Goal: Task Accomplishment & Management: Use online tool/utility

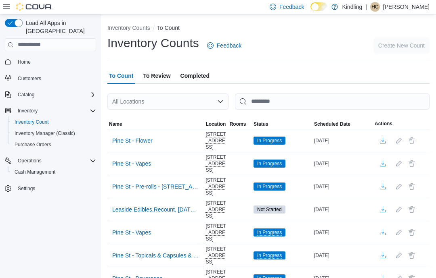
scroll to position [16, 0]
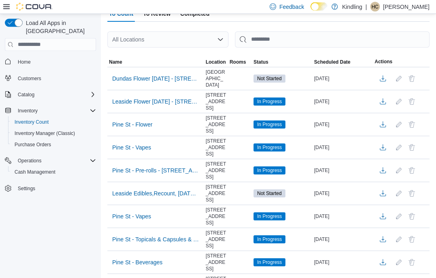
scroll to position [62, 0]
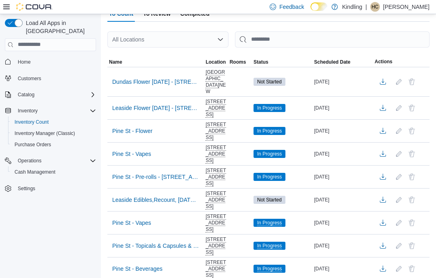
click at [165, 77] on span "Dundas Flower [DATE] - [STREET_ADDRESS]" at bounding box center [155, 82] width 87 height 12
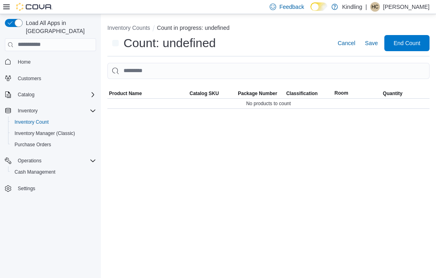
scroll to position [32, 0]
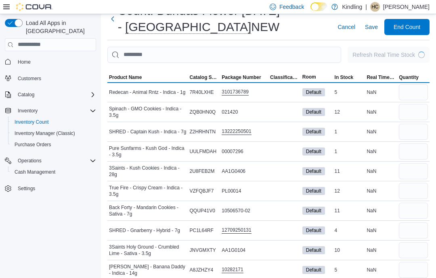
click at [127, 74] on span "Product Name" at bounding box center [147, 78] width 81 height 10
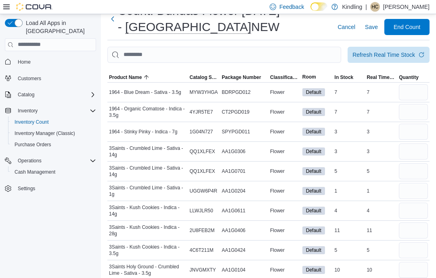
click at [141, 75] on span "Product Name" at bounding box center [125, 77] width 33 height 6
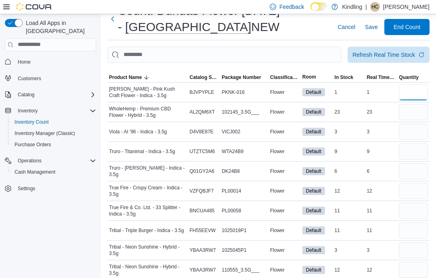
click at [418, 96] on input "number" at bounding box center [413, 92] width 29 height 16
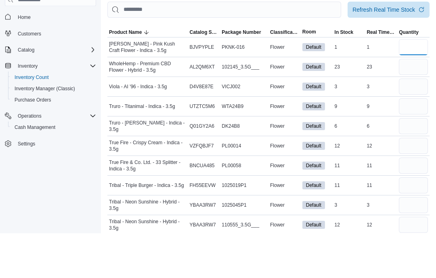
type input "*"
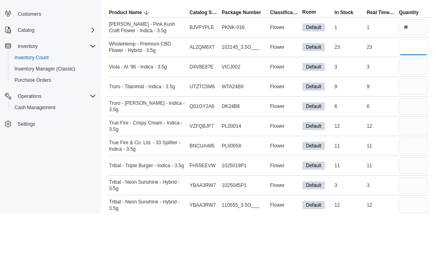
type input "**"
click at [418, 124] on input "number" at bounding box center [413, 132] width 29 height 16
type input "*"
click at [414, 144] on input "number" at bounding box center [413, 152] width 29 height 16
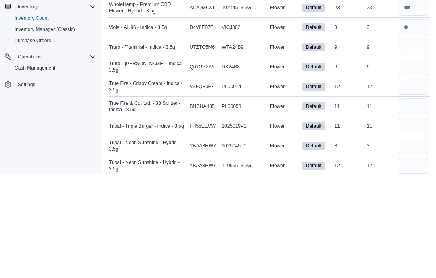
click at [423, 124] on input "number" at bounding box center [413, 132] width 29 height 16
type input "*"
click at [422, 144] on input "number" at bounding box center [413, 152] width 29 height 16
type input "*"
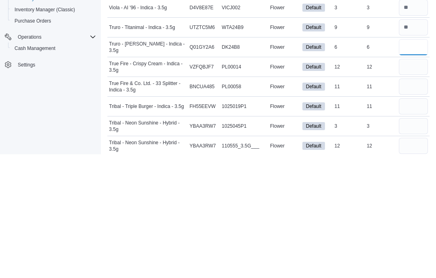
type input "*"
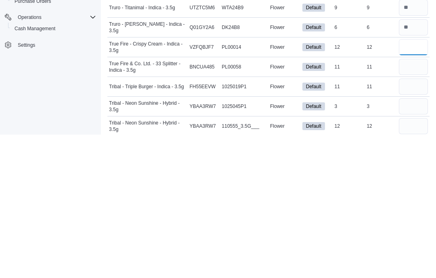
type input "**"
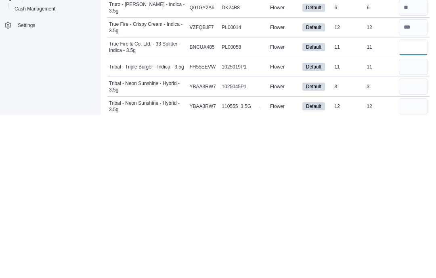
type input "**"
click at [418, 223] on input "number" at bounding box center [413, 231] width 29 height 16
click at [412, 242] on input "number" at bounding box center [413, 250] width 29 height 16
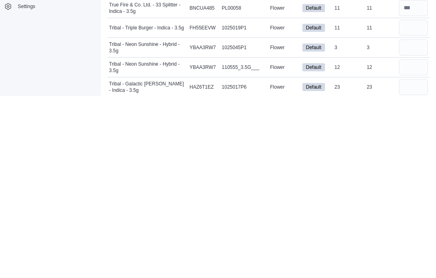
click at [405, 202] on input "number" at bounding box center [413, 210] width 29 height 16
type input "**"
click at [409, 222] on input "number" at bounding box center [413, 230] width 29 height 16
type input "*"
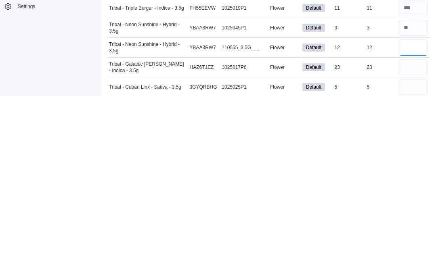
type input "**"
click at [416, 242] on input "number" at bounding box center [413, 250] width 29 height 16
type input "**"
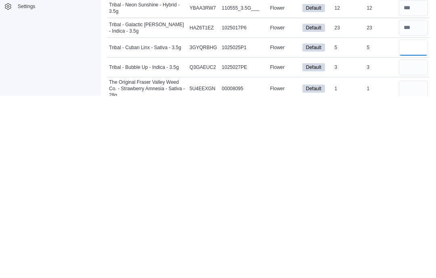
type input "*"
click at [417, 242] on input "number" at bounding box center [413, 250] width 29 height 16
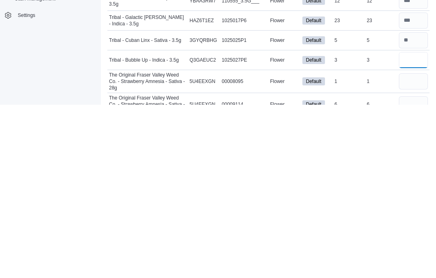
type input "*"
click at [365, 273] on div "6" at bounding box center [349, 278] width 32 height 10
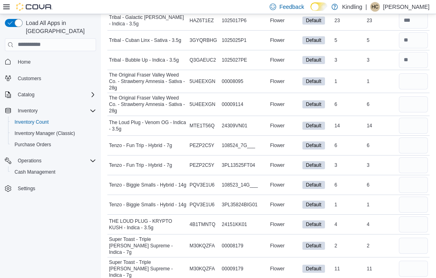
click at [409, 128] on input "number" at bounding box center [413, 126] width 29 height 16
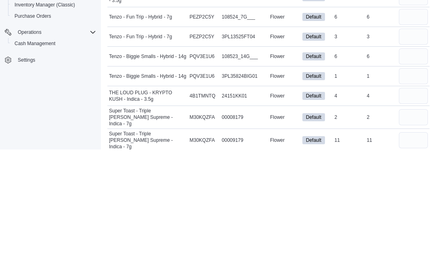
click at [408, 217] on input "number" at bounding box center [413, 225] width 29 height 16
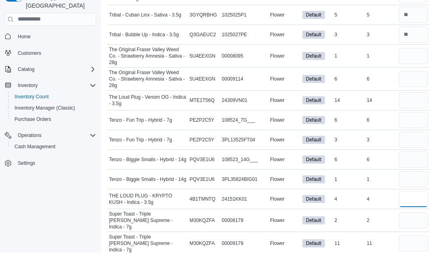
type input "*"
click at [406, 118] on input "number" at bounding box center [413, 126] width 29 height 16
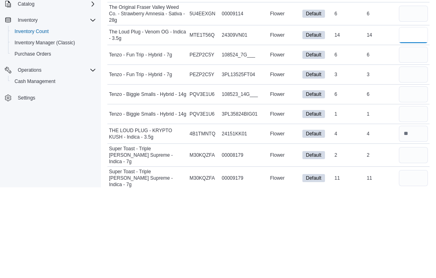
type input "**"
click at [403, 197] on input "number" at bounding box center [413, 205] width 29 height 16
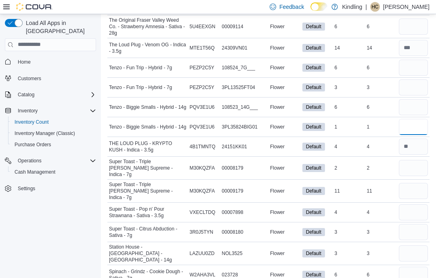
scroll to position [378, 0]
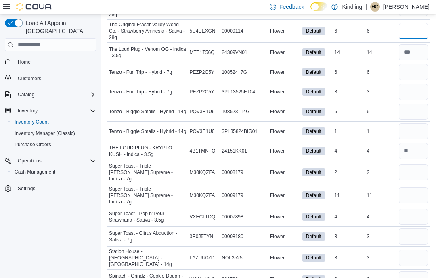
click at [406, 30] on input "number" at bounding box center [413, 31] width 29 height 16
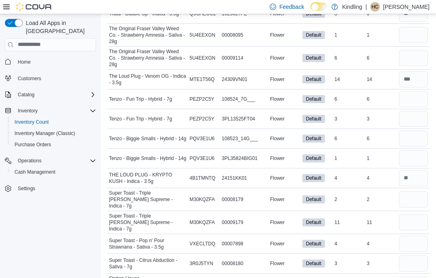
click at [412, 37] on input "number" at bounding box center [413, 35] width 29 height 16
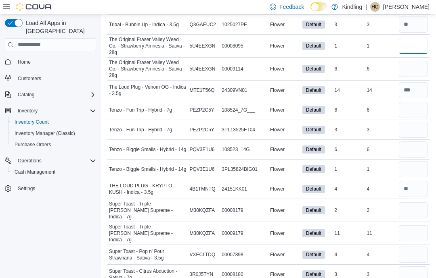
scroll to position [337, 0]
type input "*"
click at [409, 65] on input "number" at bounding box center [413, 69] width 29 height 16
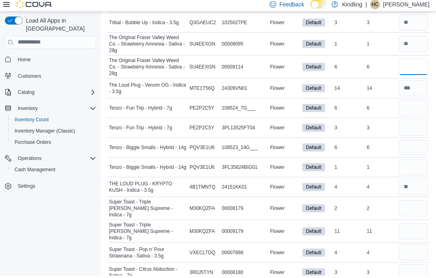
type input "*"
click at [406, 102] on input "number" at bounding box center [413, 110] width 29 height 16
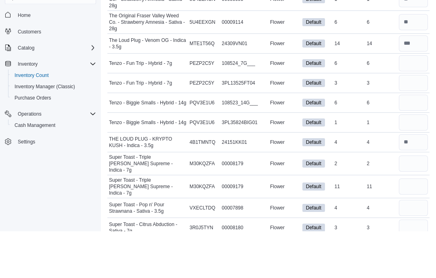
click at [413, 122] on input "number" at bounding box center [413, 130] width 29 height 16
type input "*"
click at [424, 102] on input "number" at bounding box center [413, 110] width 29 height 16
type input "*"
click at [418, 142] on input "number" at bounding box center [413, 150] width 29 height 16
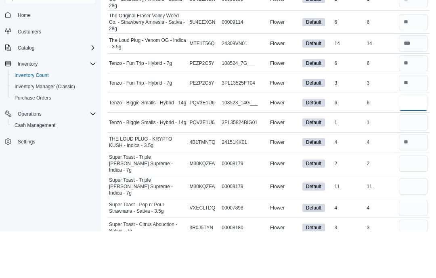
type input "*"
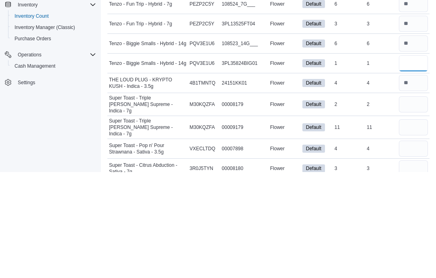
type input "*"
click at [403, 203] on input "number" at bounding box center [413, 211] width 29 height 16
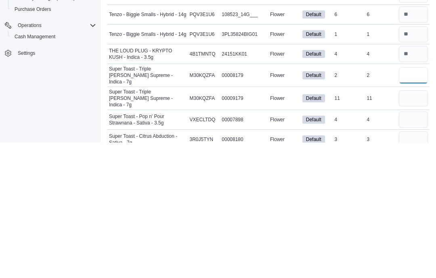
type input "*"
click at [417, 226] on input "number" at bounding box center [413, 234] width 29 height 16
type input "**"
click at [416, 247] on input "number" at bounding box center [413, 255] width 29 height 16
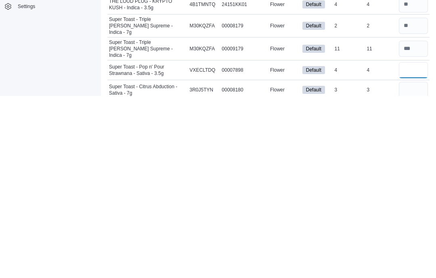
type input "*"
click at [411, 264] on input "number" at bounding box center [413, 272] width 29 height 16
type input "*"
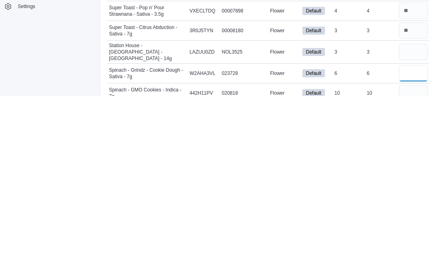
type input "*"
click at [410, 226] on input "number" at bounding box center [413, 234] width 29 height 16
type input "*"
click at [411, 267] on input "number" at bounding box center [413, 275] width 29 height 16
type input "**"
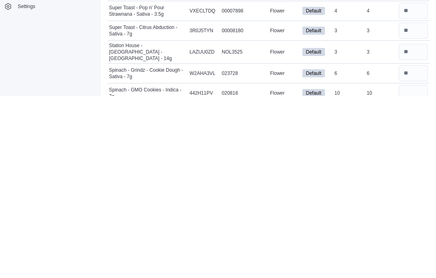
type input "**"
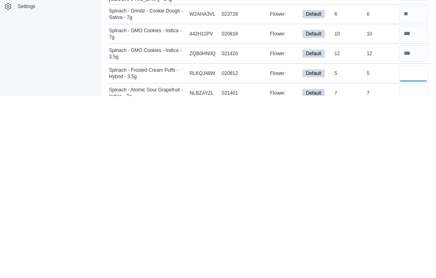
type input "*"
click at [422, 267] on input "number" at bounding box center [413, 275] width 29 height 16
type input "*"
type input "**"
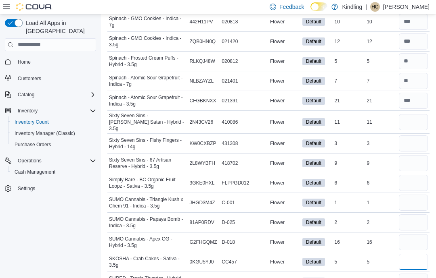
click at [413, 254] on input "number" at bounding box center [413, 262] width 29 height 16
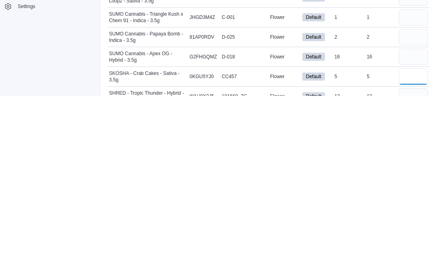
type input "*"
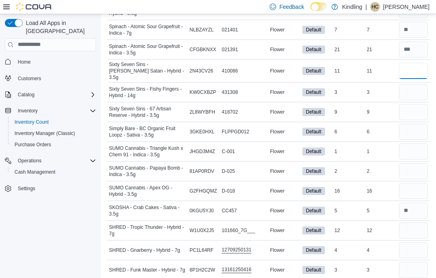
click at [404, 63] on input "number" at bounding box center [413, 71] width 29 height 16
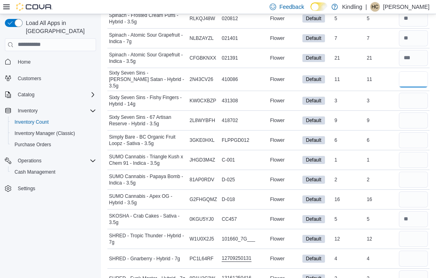
type input "**"
click at [406, 95] on input "number" at bounding box center [413, 101] width 29 height 16
click at [416, 113] on input "number" at bounding box center [413, 121] width 29 height 16
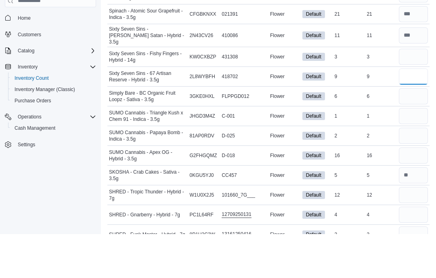
type input "**"
click at [409, 93] on input "number" at bounding box center [413, 101] width 29 height 16
type input "*"
click at [412, 132] on input "number" at bounding box center [413, 140] width 29 height 16
type input "*"
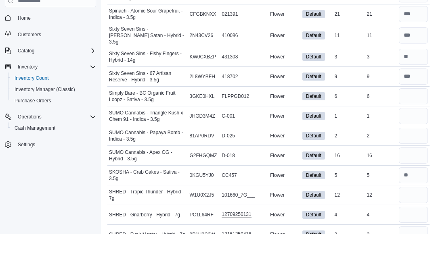
click at [416, 152] on input "number" at bounding box center [413, 160] width 29 height 16
type input "*"
click at [416, 172] on input "number" at bounding box center [413, 180] width 29 height 16
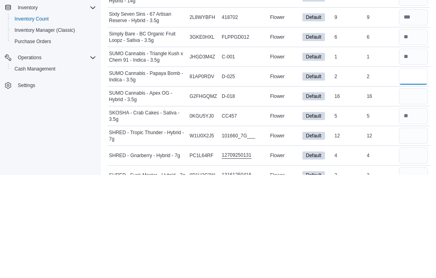
type input "*"
click at [414, 192] on input "number" at bounding box center [413, 200] width 29 height 16
type input "**"
click at [373, 209] on td "Real Time Stock 5" at bounding box center [381, 219] width 32 height 20
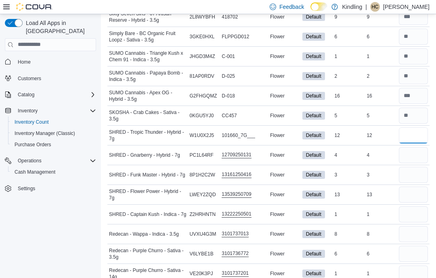
click at [419, 127] on input "number" at bounding box center [413, 135] width 29 height 16
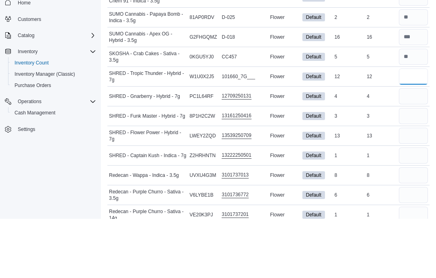
type input "**"
click at [424, 148] on input "number" at bounding box center [413, 156] width 29 height 16
type input "*"
click at [424, 167] on input "number" at bounding box center [413, 175] width 29 height 16
type input "*"
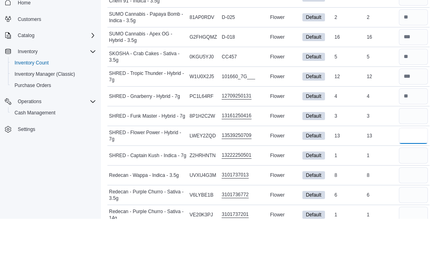
click at [416, 187] on input "number" at bounding box center [413, 195] width 29 height 16
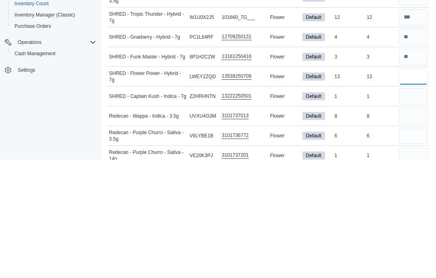
type input "**"
click at [412, 207] on input "number" at bounding box center [413, 215] width 29 height 16
type input "*"
click at [412, 227] on input "number" at bounding box center [413, 235] width 29 height 16
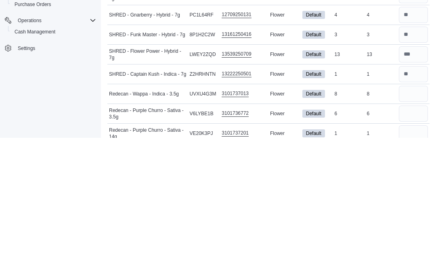
click at [359, 244] on td "In Stock 6" at bounding box center [349, 254] width 32 height 20
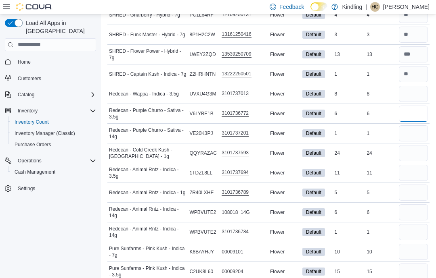
click at [420, 106] on input "number" at bounding box center [413, 114] width 29 height 16
click at [413, 125] on input "number" at bounding box center [413, 133] width 29 height 16
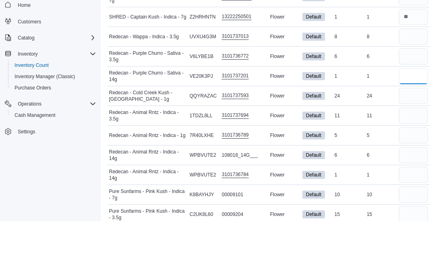
type input "*"
click at [381, 148] on div "24" at bounding box center [381, 153] width 32 height 10
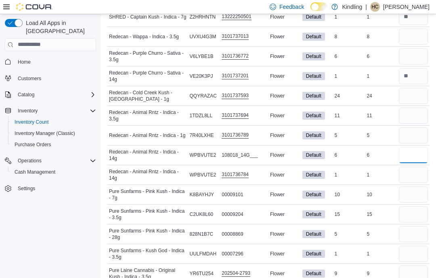
click at [413, 147] on input "number" at bounding box center [413, 155] width 29 height 16
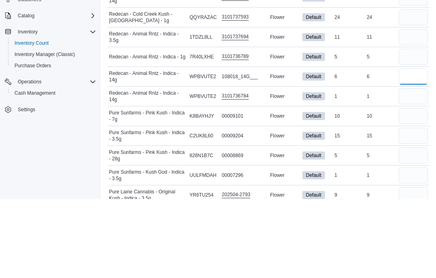
type input "*"
click at [412, 167] on input "number" at bounding box center [413, 175] width 29 height 16
type input "*"
click at [359, 190] on div "10" at bounding box center [349, 195] width 32 height 10
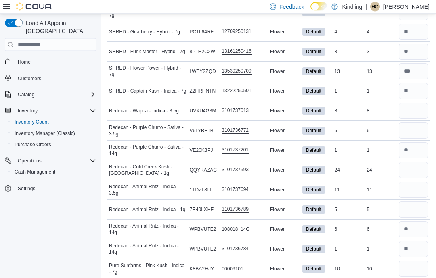
scroll to position [921, 0]
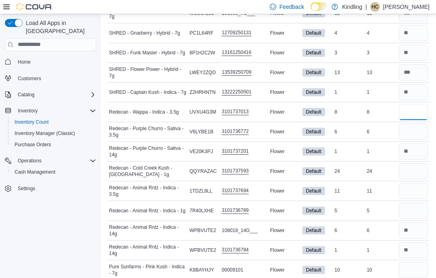
click at [410, 104] on input "number" at bounding box center [413, 112] width 29 height 16
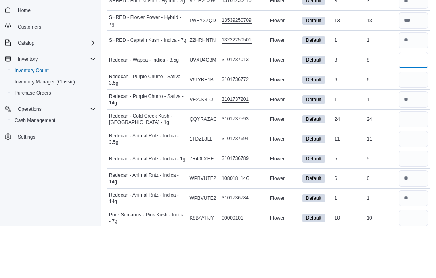
type input "*"
click at [421, 124] on input "number" at bounding box center [413, 132] width 29 height 16
type input "*"
click at [378, 127] on div "6" at bounding box center [381, 132] width 32 height 10
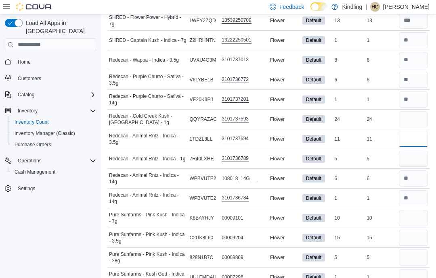
click at [413, 131] on input "number" at bounding box center [413, 139] width 29 height 16
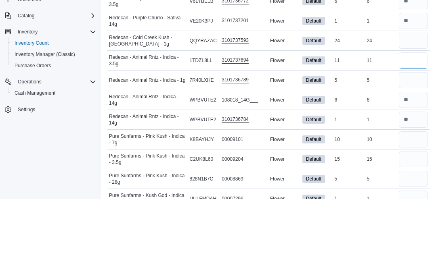
type input "**"
click at [368, 149] on td "Real Time Stock 5" at bounding box center [381, 159] width 32 height 20
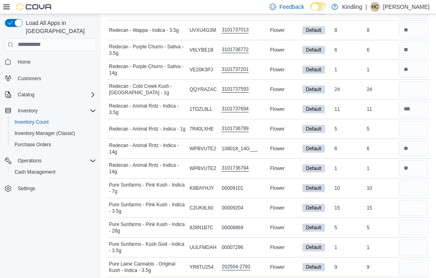
scroll to position [1003, 0]
click at [414, 82] on input "number" at bounding box center [413, 90] width 29 height 16
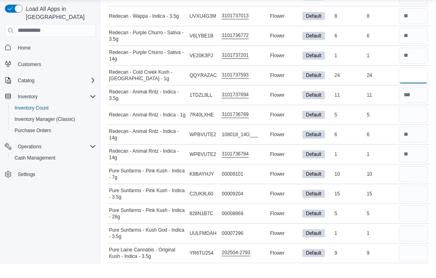
type input "**"
click at [416, 121] on input "number" at bounding box center [413, 129] width 29 height 16
type input "*"
click at [365, 119] on td "Real Time Stock 5" at bounding box center [381, 129] width 32 height 20
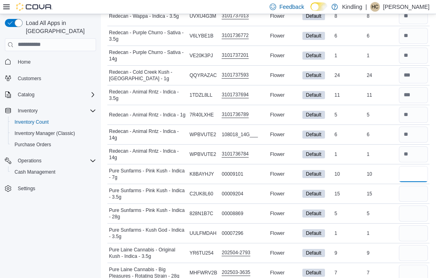
click at [416, 166] on input "number" at bounding box center [413, 174] width 29 height 16
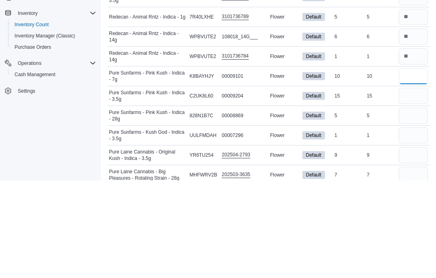
type input "**"
click at [401, 186] on input "number" at bounding box center [413, 194] width 29 height 16
type input "**"
click at [412, 206] on input "number" at bounding box center [413, 214] width 29 height 16
type input "*"
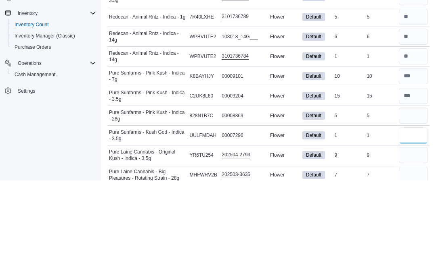
click at [418, 225] on input "number" at bounding box center [413, 233] width 29 height 16
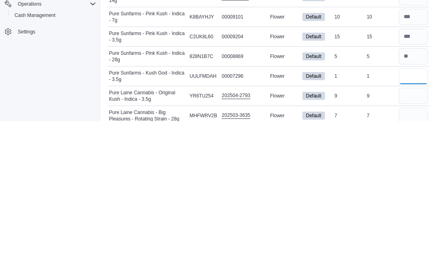
type input "*"
click at [407, 245] on input "number" at bounding box center [413, 253] width 29 height 16
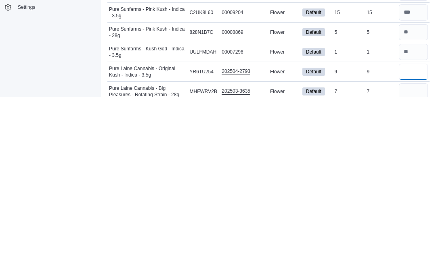
scroll to position [1018, 0]
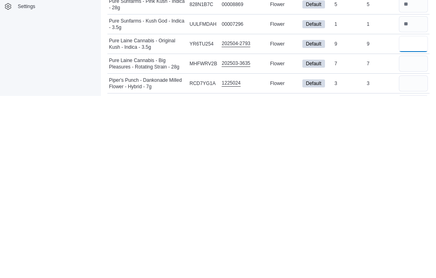
type input "*"
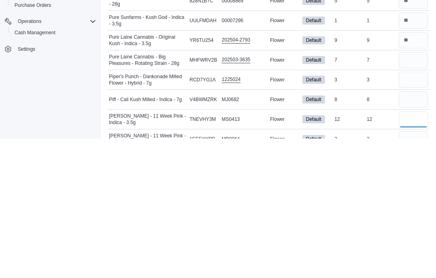
type input "**"
click at [408, 192] on input "number" at bounding box center [413, 200] width 29 height 16
type input "*"
click at [416, 211] on input "number" at bounding box center [413, 219] width 29 height 16
click at [237, 194] on div "202503-3635" at bounding box center [244, 199] width 48 height 10
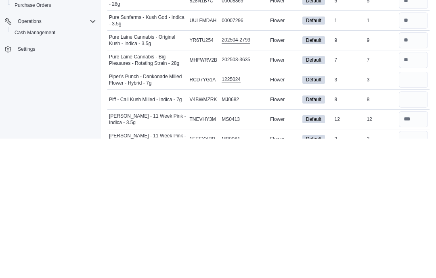
scroll to position [1231, 0]
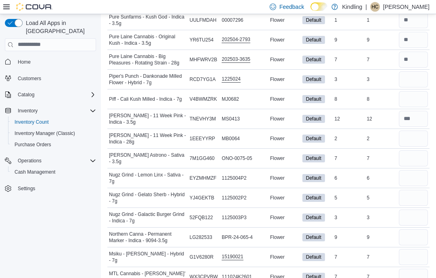
click at [237, 74] on div "1225024" at bounding box center [244, 79] width 48 height 10
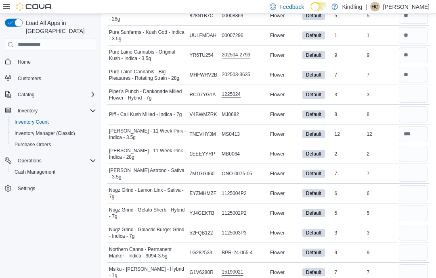
scroll to position [1215, 0]
click at [417, 87] on input "number" at bounding box center [413, 95] width 29 height 16
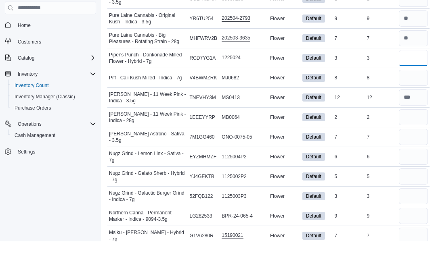
type input "*"
click at [417, 107] on input "number" at bounding box center [413, 115] width 29 height 16
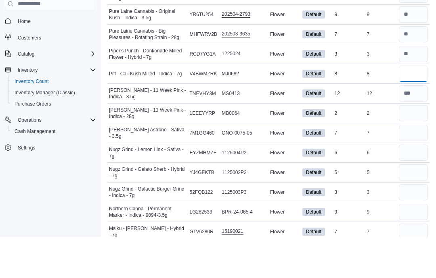
type input "*"
click at [418, 146] on input "number" at bounding box center [413, 154] width 29 height 16
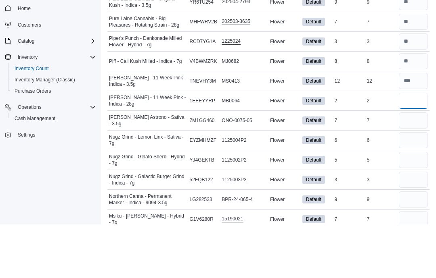
type input "*"
click at [405, 166] on input "number" at bounding box center [413, 174] width 29 height 16
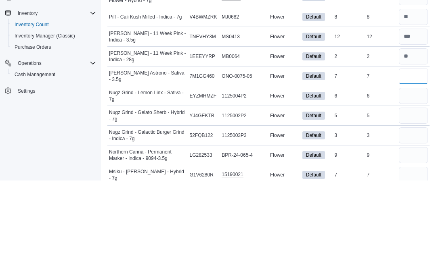
type input "*"
click at [407, 186] on input "number" at bounding box center [413, 194] width 29 height 16
type input "*"
click at [419, 206] on input "number" at bounding box center [413, 214] width 29 height 16
type input "*"
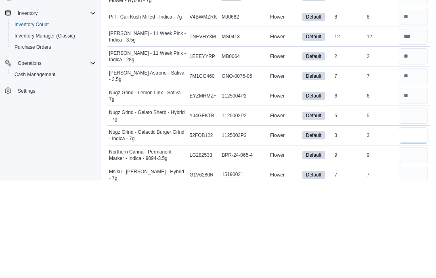
click at [416, 225] on input "number" at bounding box center [413, 233] width 29 height 16
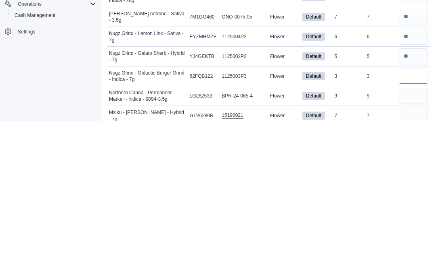
type input "*"
click at [413, 245] on input "number" at bounding box center [413, 253] width 29 height 16
type input "*"
click at [415, 265] on input "number" at bounding box center [413, 273] width 29 height 16
click at [419, 265] on input "*" at bounding box center [413, 273] width 29 height 16
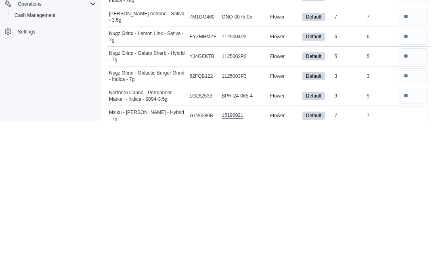
type input "*"
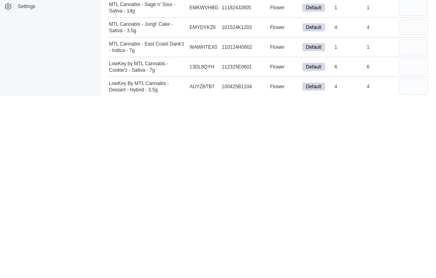
scroll to position [1382, 0]
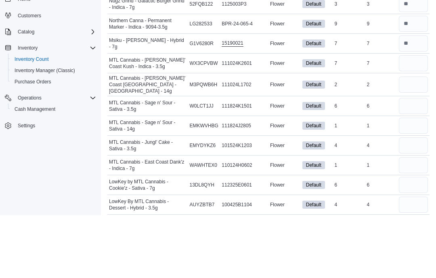
click at [417, 140] on input "number" at bounding box center [413, 148] width 29 height 16
type input "*"
click at [414, 181] on input "number" at bounding box center [413, 189] width 29 height 16
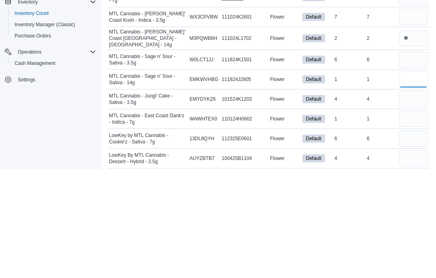
type input "*"
click at [413, 220] on input "number" at bounding box center [413, 228] width 29 height 16
type input "*"
click at [406, 240] on input "number" at bounding box center [413, 248] width 29 height 16
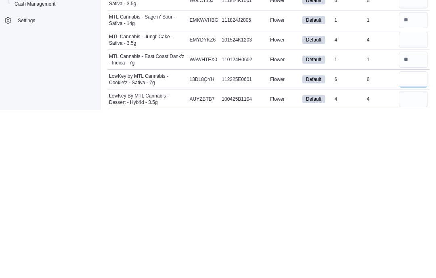
type input "*"
type input "**"
click at [417, 260] on input "number" at bounding box center [413, 268] width 29 height 16
type input "*"
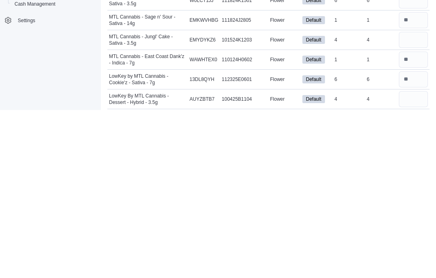
click at [377, 263] on div "4" at bounding box center [381, 268] width 32 height 10
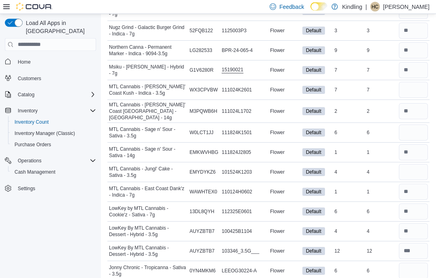
scroll to position [1415, 0]
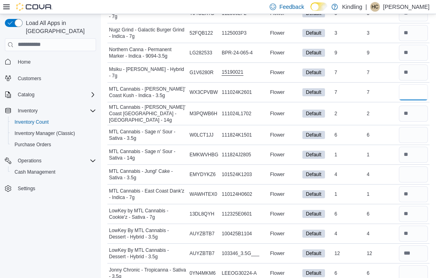
click at [419, 84] on input "number" at bounding box center [413, 92] width 29 height 16
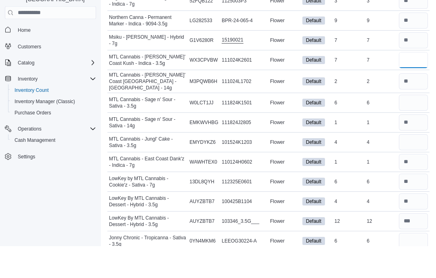
type input "*"
click at [380, 102] on td "Real Time Stock 2" at bounding box center [381, 113] width 32 height 23
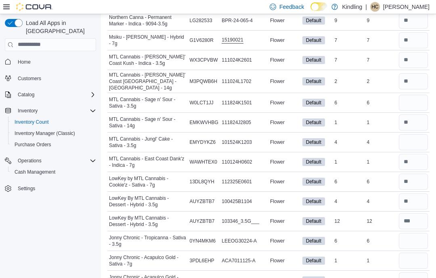
click at [420, 134] on input "number" at bounding box center [413, 142] width 29 height 16
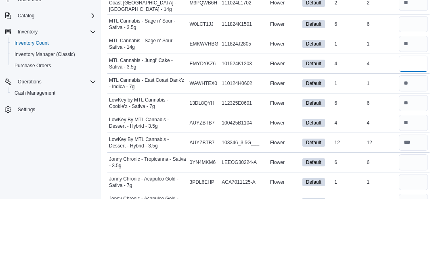
type input "*"
click at [412, 95] on input "number" at bounding box center [413, 103] width 29 height 16
type input "*"
click at [365, 152] on td "In Stock 1" at bounding box center [349, 162] width 32 height 20
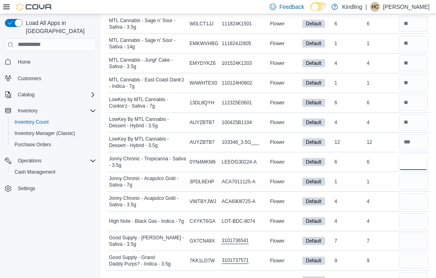
click at [417, 154] on input "number" at bounding box center [413, 162] width 29 height 16
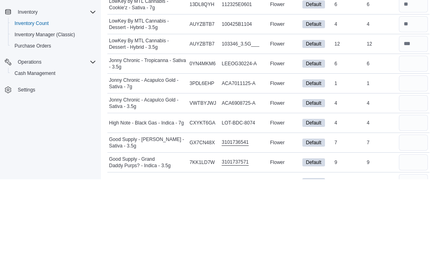
click at [422, 174] on input "number" at bounding box center [413, 182] width 29 height 16
type input "*"
click at [409, 154] on input "number" at bounding box center [413, 162] width 29 height 16
type input "*"
click at [417, 194] on input "number" at bounding box center [413, 202] width 29 height 16
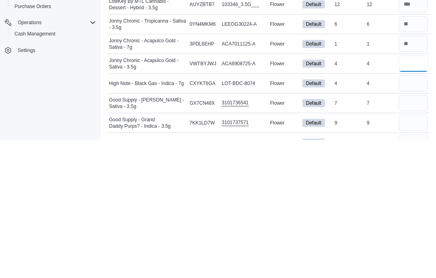
type input "*"
click at [415, 214] on input "number" at bounding box center [413, 222] width 29 height 16
type input "*"
click at [417, 234] on input "number" at bounding box center [413, 242] width 29 height 16
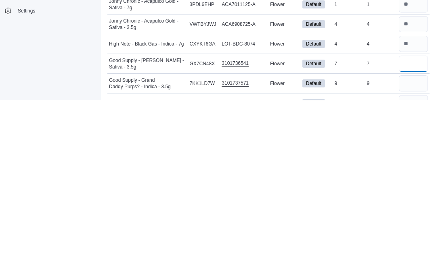
type input "*"
click at [423, 253] on input "number" at bounding box center [413, 261] width 29 height 16
type input "*"
click at [374, 257] on div "9" at bounding box center [381, 262] width 32 height 10
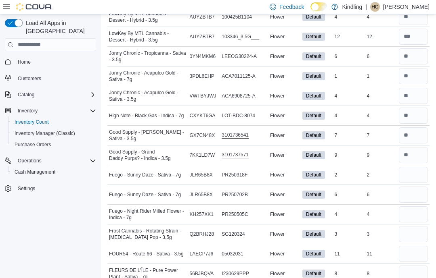
scroll to position [1634, 0]
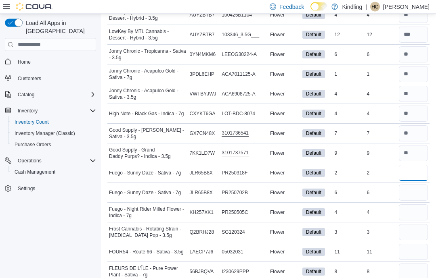
click at [411, 165] on input "number" at bounding box center [413, 173] width 29 height 16
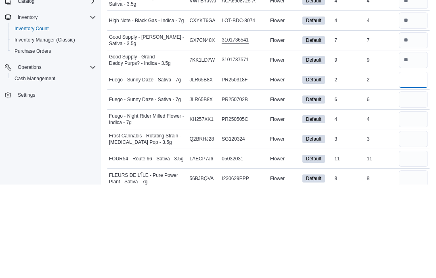
type input "*"
click at [421, 185] on input "number" at bounding box center [413, 193] width 29 height 16
type input "*"
click at [374, 208] on div "4" at bounding box center [381, 213] width 32 height 10
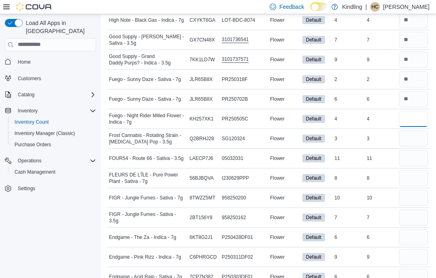
click at [405, 111] on input "number" at bounding box center [413, 119] width 29 height 16
type input "*"
click at [366, 115] on div "4" at bounding box center [381, 120] width 32 height 10
click at [411, 131] on input "number" at bounding box center [413, 139] width 29 height 16
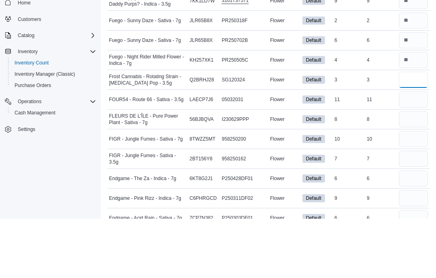
type input "*"
click at [413, 151] on input "number" at bounding box center [413, 159] width 29 height 16
type input "**"
click at [422, 171] on input "number" at bounding box center [413, 179] width 29 height 16
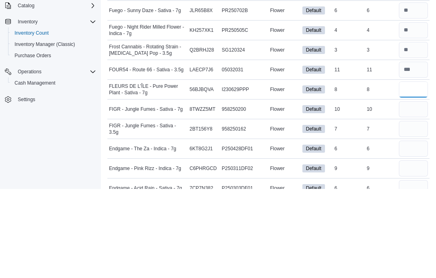
type input "*"
type input "**"
click at [420, 171] on input "number" at bounding box center [413, 179] width 29 height 16
type input "*"
click at [419, 210] on input "number" at bounding box center [413, 218] width 29 height 16
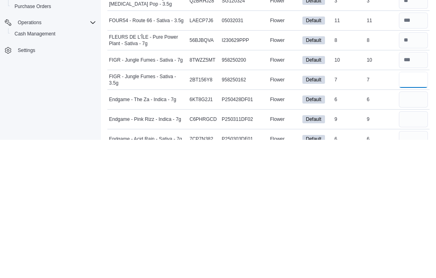
type input "*"
click at [412, 230] on input "number" at bounding box center [413, 238] width 29 height 16
type input "*"
click at [415, 250] on input "number" at bounding box center [413, 258] width 29 height 16
type input "*"
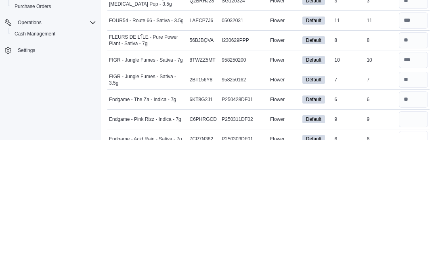
click at [415, 269] on input "number" at bounding box center [413, 277] width 29 height 16
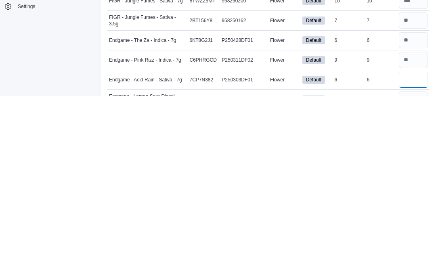
type input "*"
click at [417, 274] on input "number" at bounding box center [413, 282] width 29 height 16
type input "*"
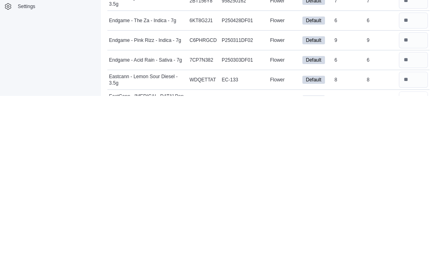
scroll to position [1764, 0]
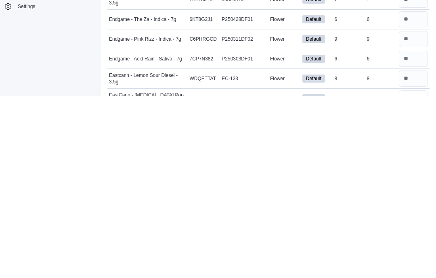
type input "**"
type input "*"
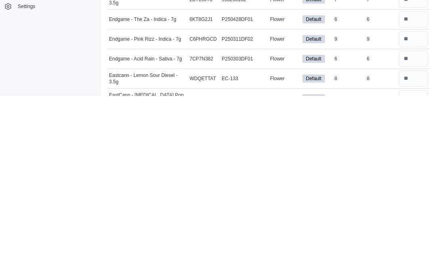
scroll to position [1822, 0]
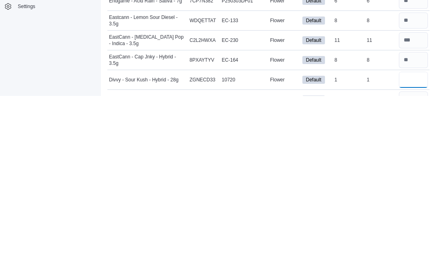
type input "*"
click at [423, 274] on input "number" at bounding box center [413, 282] width 29 height 16
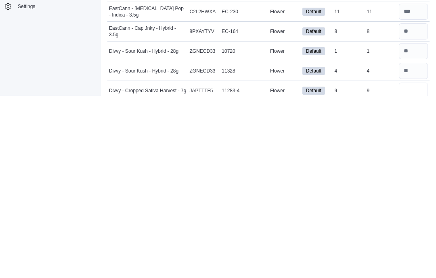
scroll to position [1851, 0]
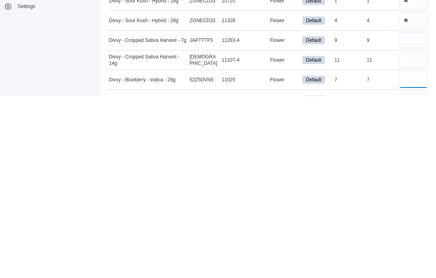
scroll to position [1914, 0]
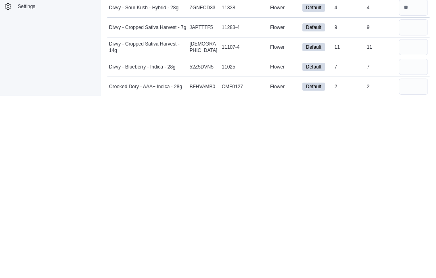
click at [418, 202] on input "number" at bounding box center [413, 210] width 29 height 16
click at [415, 221] on input "number" at bounding box center [413, 229] width 29 height 16
click at [414, 261] on input "number" at bounding box center [413, 269] width 29 height 16
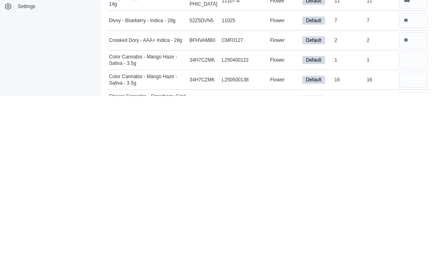
click at [414, 274] on input "number" at bounding box center [413, 282] width 29 height 16
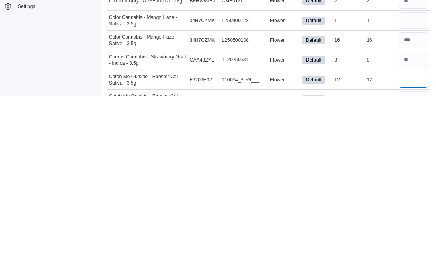
click at [417, 254] on input "**" at bounding box center [413, 262] width 29 height 16
click at [416, 274] on input "number" at bounding box center [413, 282] width 29 height 16
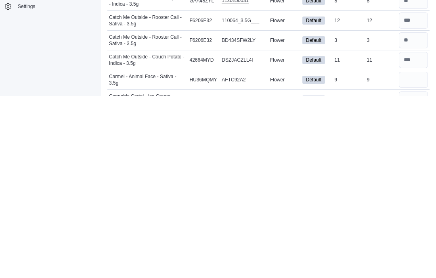
click at [418, 274] on input "number" at bounding box center [413, 282] width 29 height 16
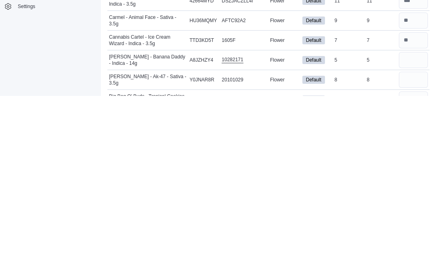
click at [410, 274] on input "number" at bounding box center [413, 282] width 29 height 16
click at [412, 254] on input "number" at bounding box center [413, 262] width 29 height 16
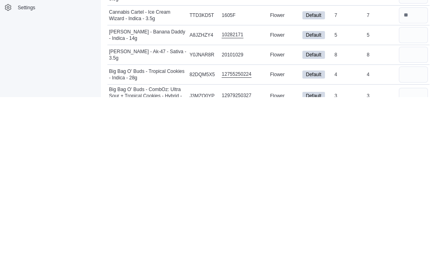
click at [383, 266] on td "Real Time Stock 3" at bounding box center [381, 277] width 32 height 23
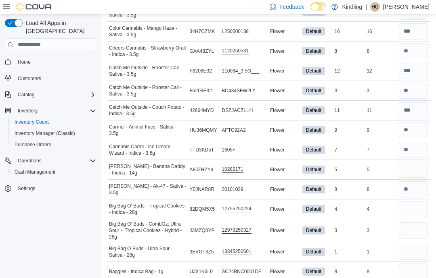
scroll to position [2191, 0]
click at [418, 162] on input "number" at bounding box center [413, 170] width 29 height 16
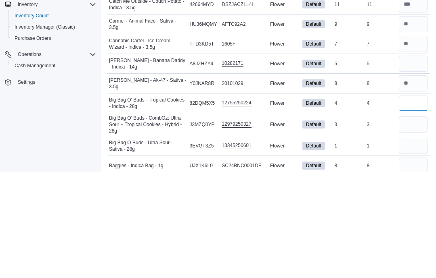
click at [408, 202] on input "number" at bounding box center [413, 210] width 29 height 16
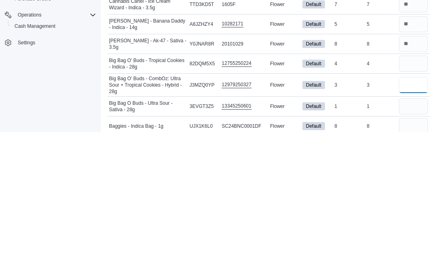
click at [419, 223] on input "number" at bounding box center [413, 231] width 29 height 16
click at [424, 244] on input "number" at bounding box center [413, 252] width 29 height 16
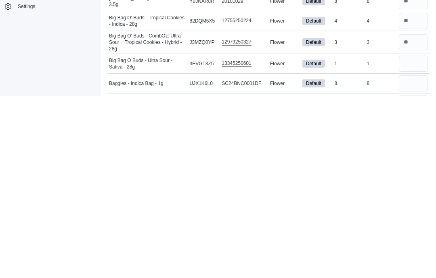
click at [411, 258] on input "number" at bounding box center [413, 266] width 29 height 16
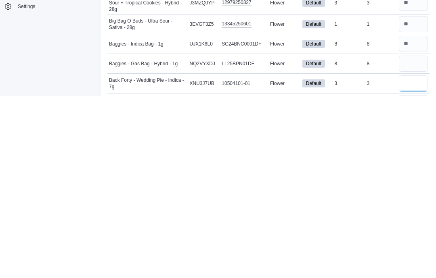
click at [405, 258] on input "number" at bounding box center [413, 266] width 29 height 16
click at [369, 261] on div "3" at bounding box center [381, 266] width 32 height 10
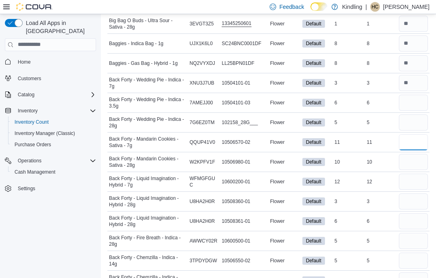
click at [414, 134] on input "number" at bounding box center [413, 142] width 29 height 16
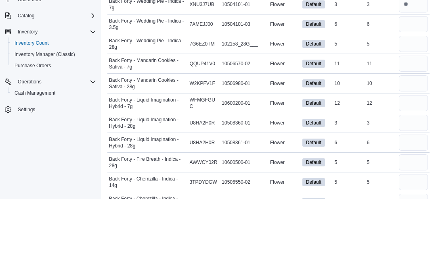
click at [368, 158] on div "10" at bounding box center [381, 163] width 32 height 10
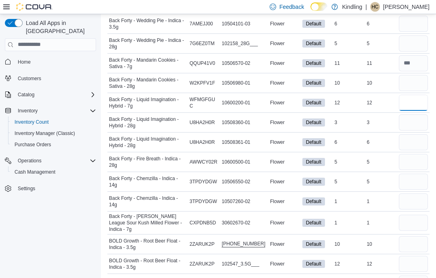
click at [423, 95] on input "number" at bounding box center [413, 103] width 29 height 16
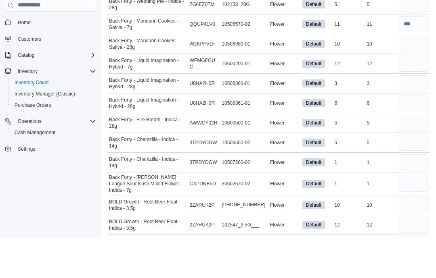
click at [360, 113] on td "In Stock 3" at bounding box center [349, 123] width 32 height 20
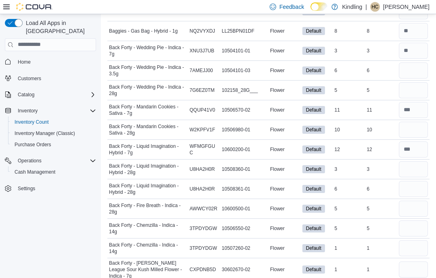
scroll to position [2454, 0]
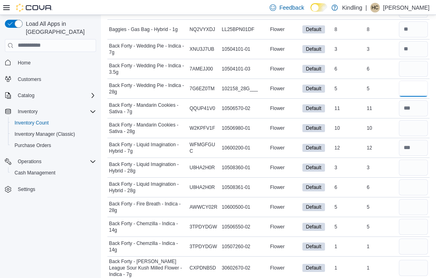
click at [416, 80] on input "number" at bounding box center [413, 88] width 29 height 16
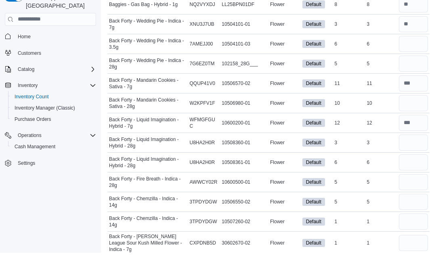
click at [379, 104] on div "11" at bounding box center [381, 109] width 32 height 10
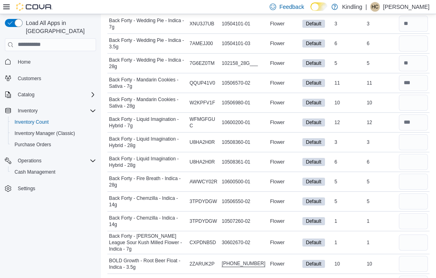
scroll to position [2485, 0]
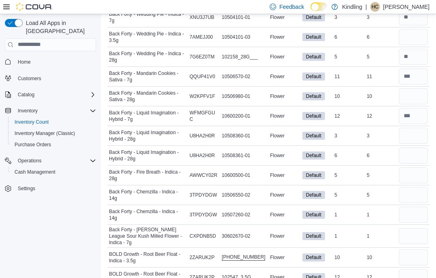
click at [415, 128] on input "number" at bounding box center [413, 136] width 29 height 16
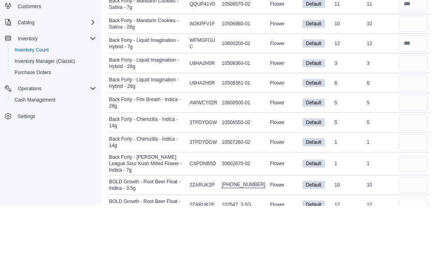
click at [369, 151] on div "6" at bounding box center [381, 156] width 32 height 10
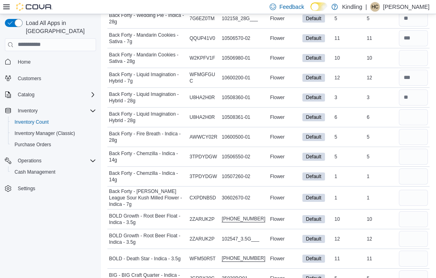
scroll to position [2522, 0]
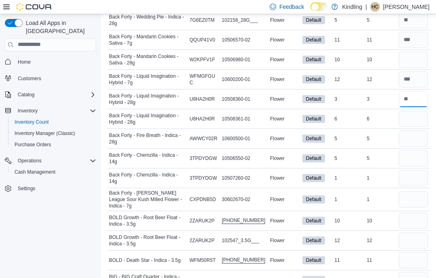
click at [419, 91] on input "number" at bounding box center [413, 99] width 29 height 16
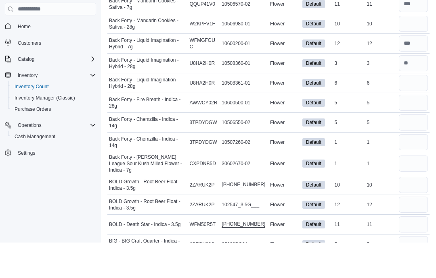
click at [422, 111] on input "number" at bounding box center [413, 119] width 29 height 16
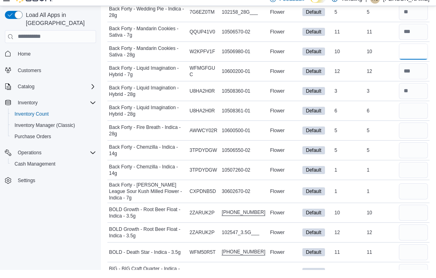
click at [417, 52] on input "number" at bounding box center [413, 60] width 29 height 16
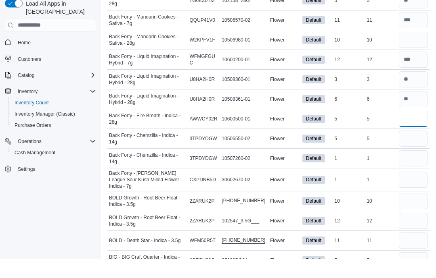
click at [421, 131] on input "number" at bounding box center [413, 139] width 29 height 16
click at [413, 150] on input "number" at bounding box center [413, 158] width 29 height 16
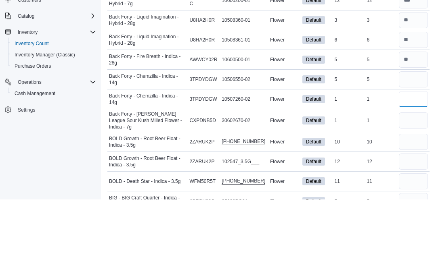
click at [408, 170] on input "number" at bounding box center [413, 178] width 29 height 16
click at [417, 192] on input "number" at bounding box center [413, 200] width 29 height 16
click at [413, 213] on input "number" at bounding box center [413, 221] width 29 height 16
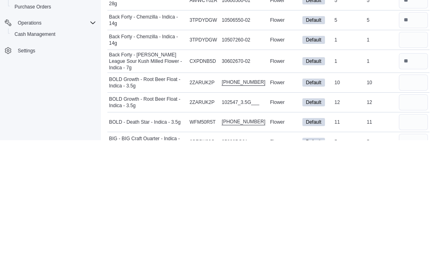
click at [413, 233] on input "number" at bounding box center [413, 241] width 29 height 16
click at [384, 251] on td "Real Time Stock 11" at bounding box center [381, 261] width 32 height 20
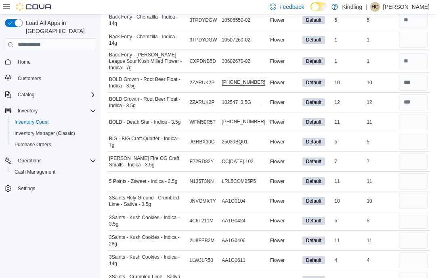
click at [413, 114] on input "number" at bounding box center [413, 122] width 29 height 16
click at [380, 98] on div "12" at bounding box center [381, 103] width 32 height 10
click at [416, 134] on input "number" at bounding box center [413, 142] width 29 height 16
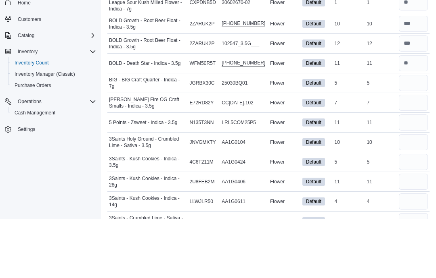
click at [415, 154] on input "number" at bounding box center [413, 162] width 29 height 16
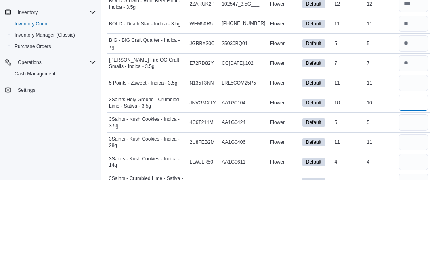
click at [405, 194] on input "number" at bounding box center [413, 202] width 29 height 16
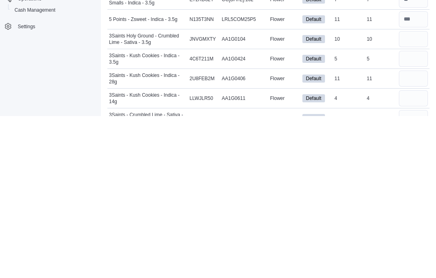
click at [419, 233] on input "number" at bounding box center [413, 241] width 29 height 16
click at [419, 213] on input "number" at bounding box center [413, 221] width 29 height 16
click at [409, 253] on input "number" at bounding box center [413, 261] width 29 height 16
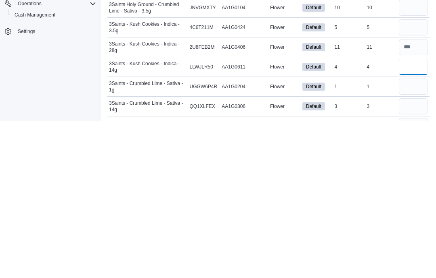
scroll to position [2697, 0]
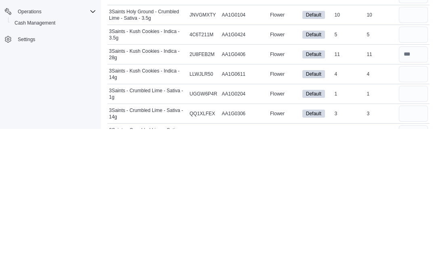
click at [349, 259] on div "3" at bounding box center [349, 264] width 32 height 10
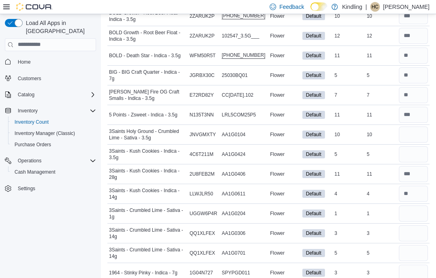
click at [413, 225] on input "number" at bounding box center [413, 233] width 29 height 16
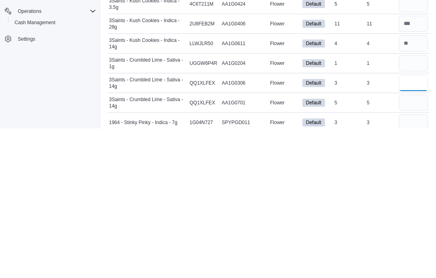
scroll to position [2728, 0]
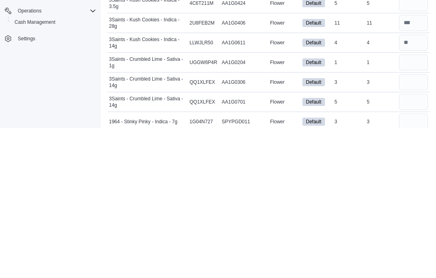
click at [422, 244] on input "number" at bounding box center [413, 252] width 29 height 16
click at [373, 247] on div "5" at bounding box center [381, 252] width 32 height 10
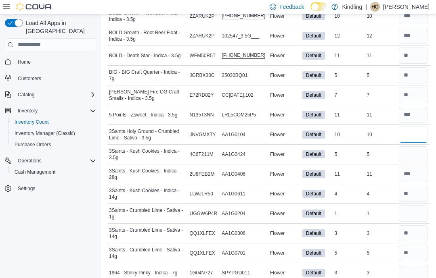
click at [413, 127] on input "number" at bounding box center [413, 135] width 29 height 16
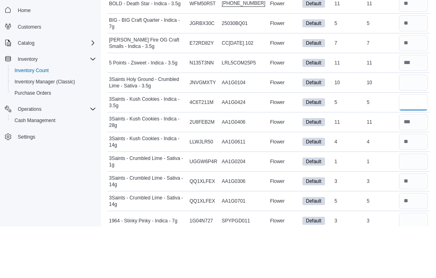
click at [409, 146] on input "number" at bounding box center [413, 154] width 29 height 16
click at [412, 127] on input "number" at bounding box center [413, 135] width 29 height 16
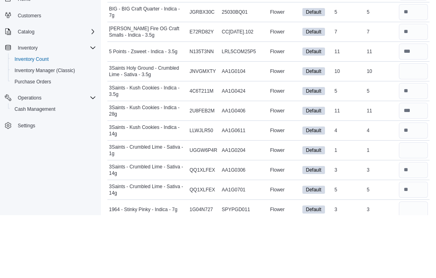
click at [390, 164] on td "Real Time Stock 11" at bounding box center [381, 174] width 32 height 20
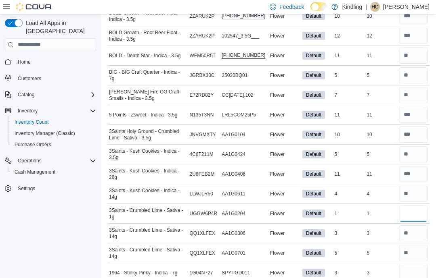
click at [410, 206] on input "number" at bounding box center [413, 214] width 29 height 16
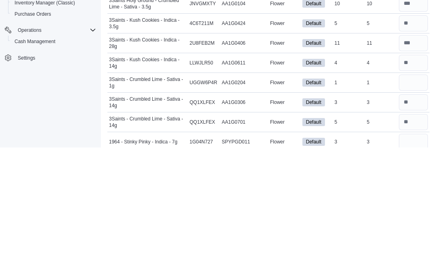
click at [379, 229] on div "3" at bounding box center [381, 234] width 32 height 10
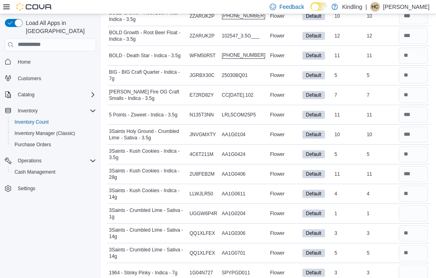
scroll to position [2759, 0]
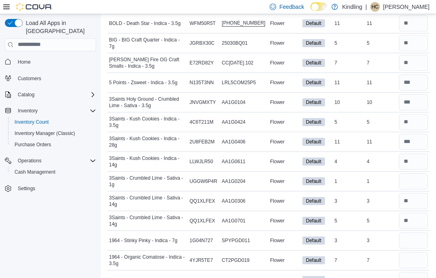
click at [410, 154] on input "number" at bounding box center [413, 162] width 29 height 16
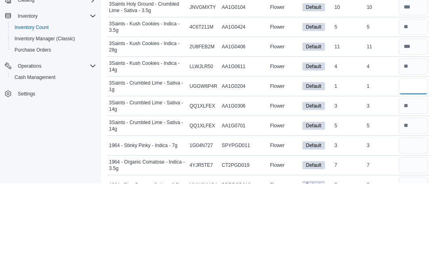
click at [414, 173] on input "number" at bounding box center [413, 181] width 29 height 16
click at [371, 177] on div "1" at bounding box center [381, 182] width 32 height 10
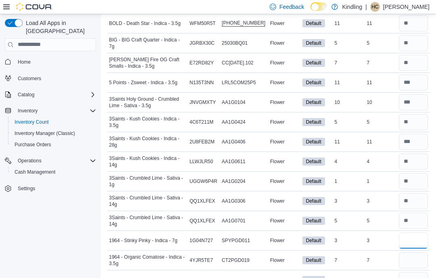
click at [412, 233] on input "number" at bounding box center [413, 241] width 29 height 16
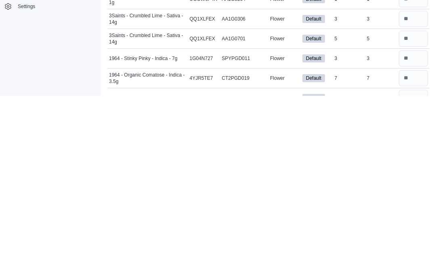
click at [380, 256] on div "7" at bounding box center [381, 261] width 32 height 10
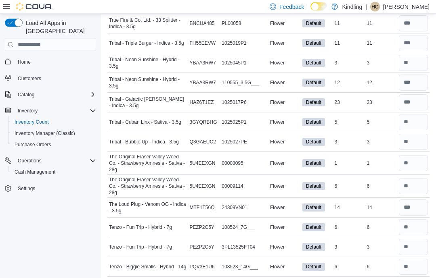
scroll to position [0, 0]
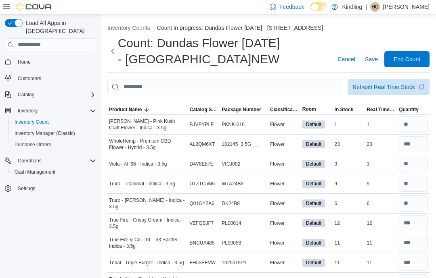
click at [394, 79] on div "Refresh Real Time Stock" at bounding box center [388, 87] width 82 height 16
click at [405, 88] on div "Refresh Real Time Stock" at bounding box center [383, 87] width 63 height 8
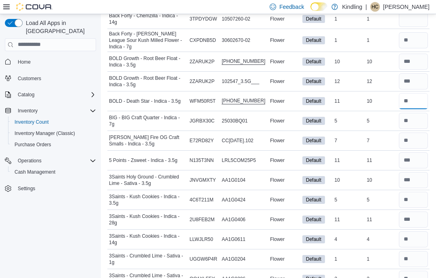
click at [416, 93] on input "number" at bounding box center [413, 101] width 29 height 16
click at [376, 117] on div "5" at bounding box center [381, 122] width 32 height 10
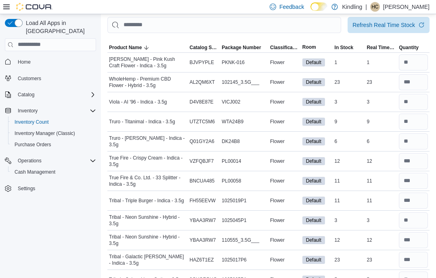
scroll to position [0, 0]
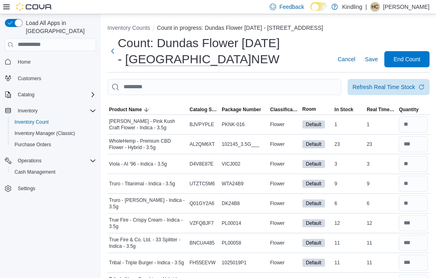
click at [411, 58] on span "End Count" at bounding box center [406, 59] width 27 height 8
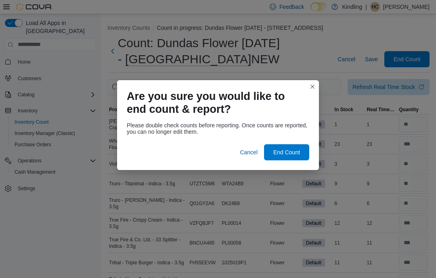
click at [303, 156] on span "End Count" at bounding box center [286, 152] width 35 height 16
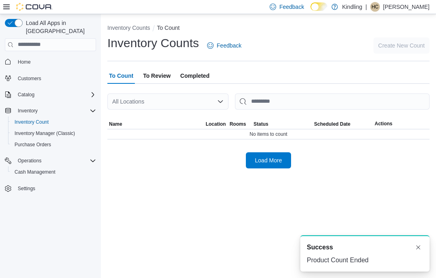
click at [293, 150] on div at bounding box center [268, 146] width 322 height 13
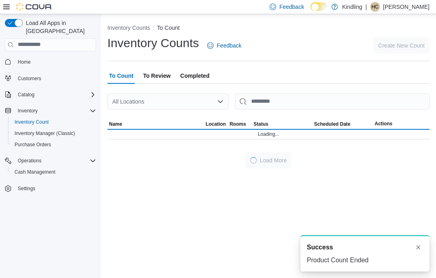
click at [422, 251] on button "Dismiss toast" at bounding box center [418, 248] width 10 height 10
